Goal: Manage account settings

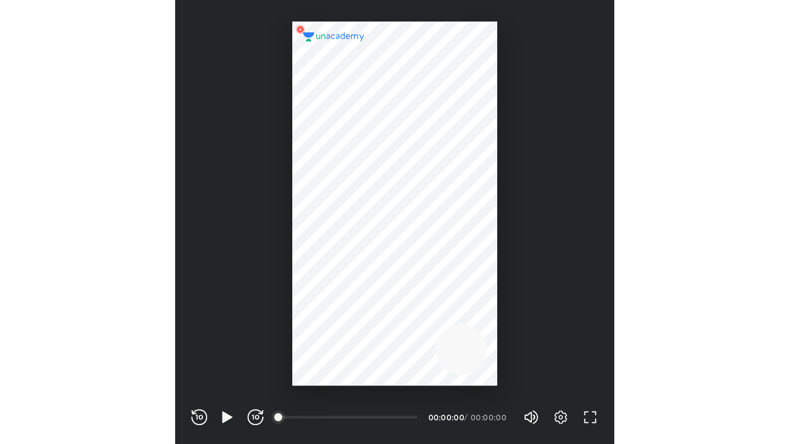
scroll to position [340, 337]
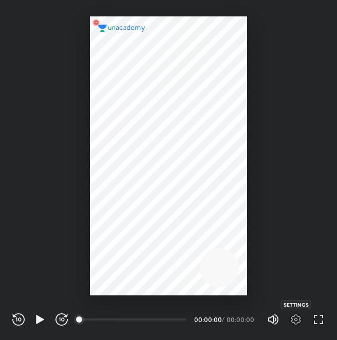
click at [294, 321] on icon "button" at bounding box center [296, 320] width 12 height 12
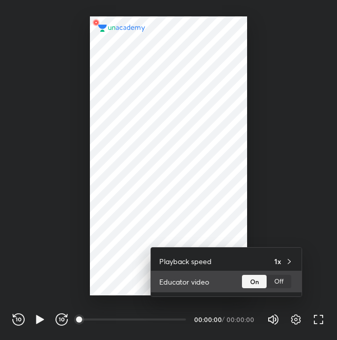
click at [283, 280] on div "Off" at bounding box center [279, 281] width 25 height 13
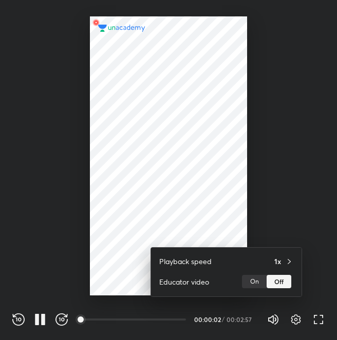
click at [316, 313] on div at bounding box center [168, 170] width 337 height 340
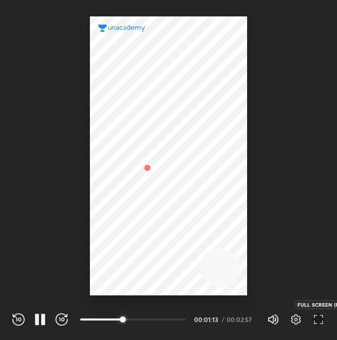
click at [317, 321] on icon "button" at bounding box center [318, 320] width 12 height 12
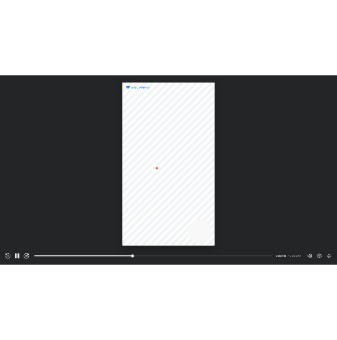
scroll to position [444, 789]
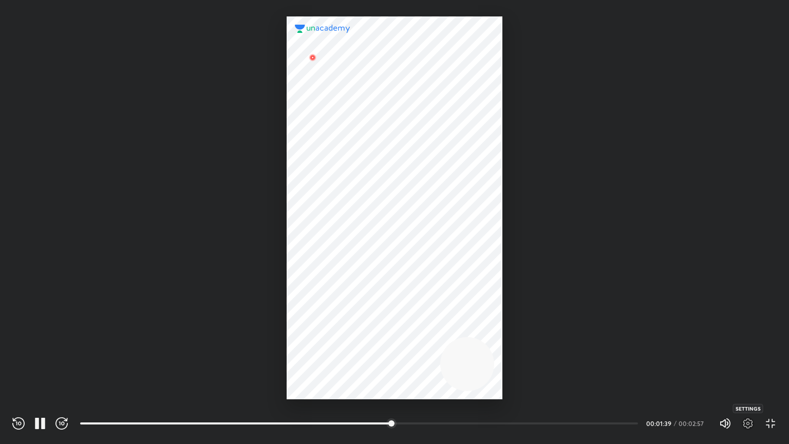
click at [336, 340] on icon "button" at bounding box center [748, 423] width 10 height 10
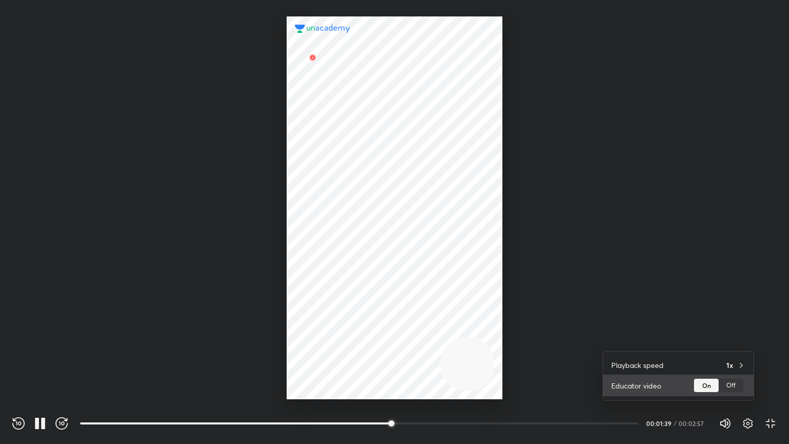
click at [336, 340] on div "Off" at bounding box center [730, 384] width 25 height 13
click at [336, 340] on div at bounding box center [394, 222] width 789 height 444
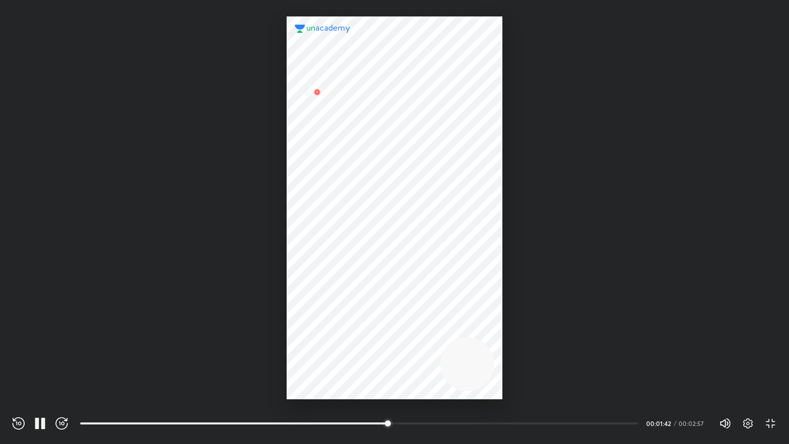
drag, startPoint x: 398, startPoint y: 425, endPoint x: 320, endPoint y: 425, distance: 78.1
click at [0, 0] on div at bounding box center [0, 0] width 0 height 0
click at [336, 340] on icon "button" at bounding box center [747, 423] width 12 height 12
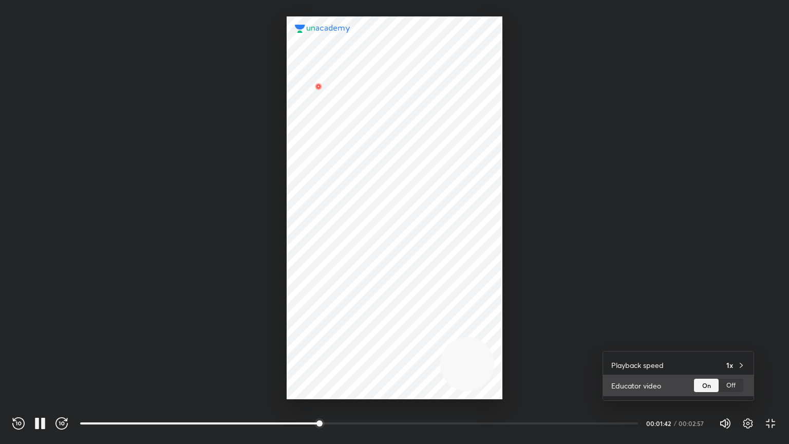
click at [336, 340] on div "Off" at bounding box center [730, 384] width 25 height 13
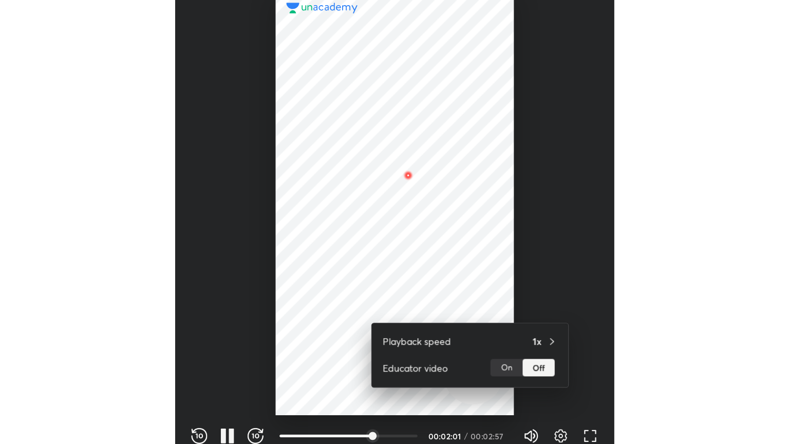
scroll to position [340, 337]
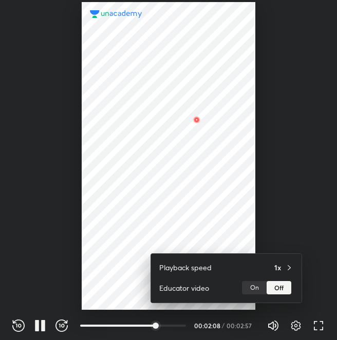
click at [316, 328] on div at bounding box center [168, 170] width 337 height 340
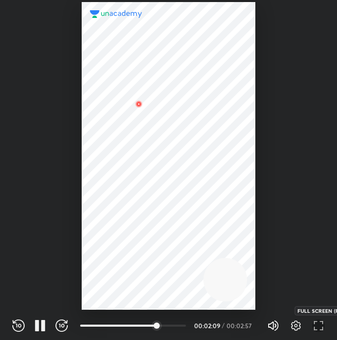
click at [322, 326] on icon "button" at bounding box center [318, 326] width 12 height 12
